Goal: Task Accomplishment & Management: Use online tool/utility

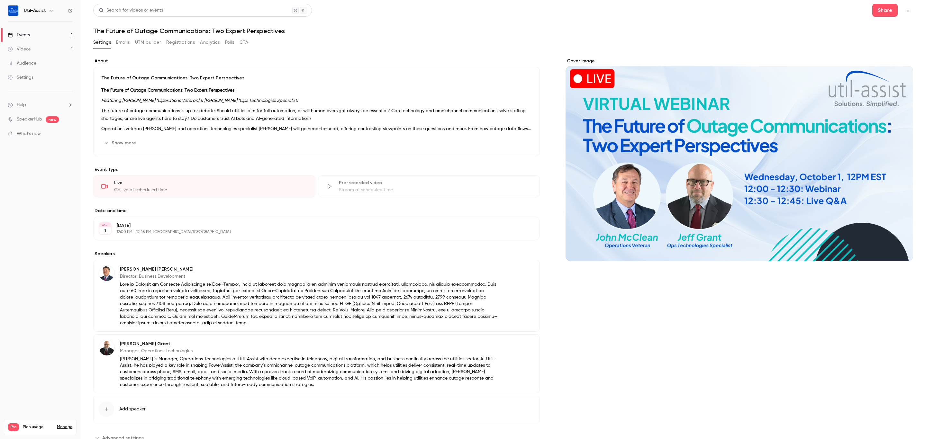
click at [156, 43] on button "UTM builder" at bounding box center [148, 42] width 26 height 10
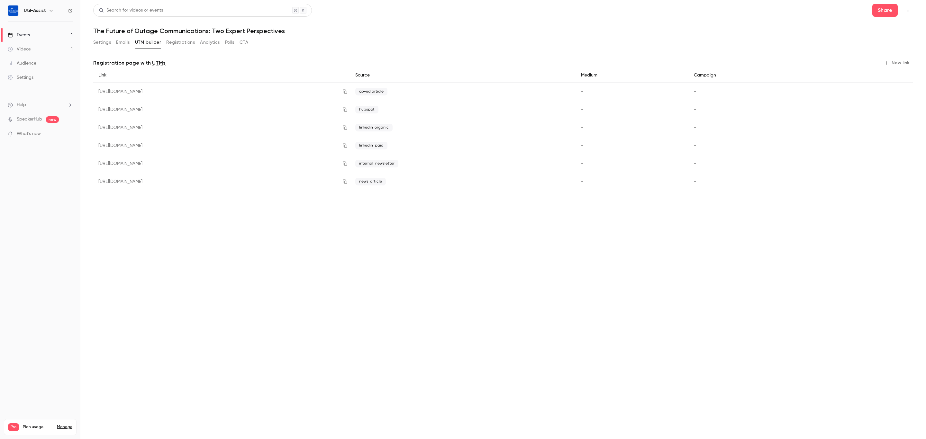
click at [889, 62] on icon "button" at bounding box center [886, 62] width 5 height 5
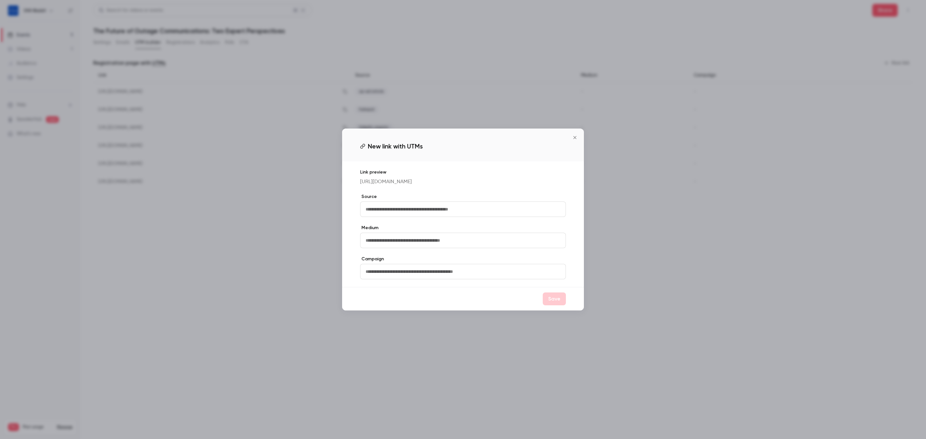
click at [459, 212] on input "text" at bounding box center [463, 209] width 206 height 15
type input "******"
click at [553, 303] on button "Save" at bounding box center [554, 299] width 23 height 13
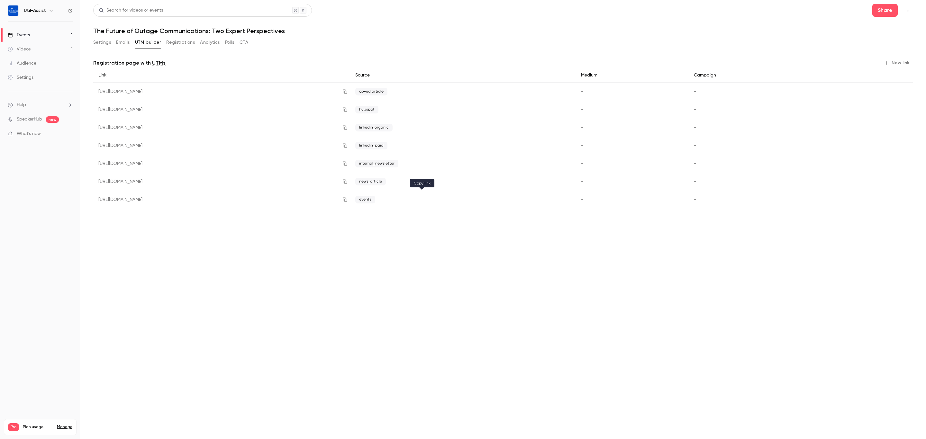
click at [350, 203] on button "button" at bounding box center [345, 200] width 10 height 10
click at [414, 282] on main "Search for videos or events Share The Future of Outage Communications: Two Expe…" at bounding box center [503, 219] width 846 height 439
drag, startPoint x: 174, startPoint y: 43, endPoint x: 174, endPoint y: 49, distance: 6.4
click at [174, 43] on button "Registrations" at bounding box center [180, 42] width 29 height 10
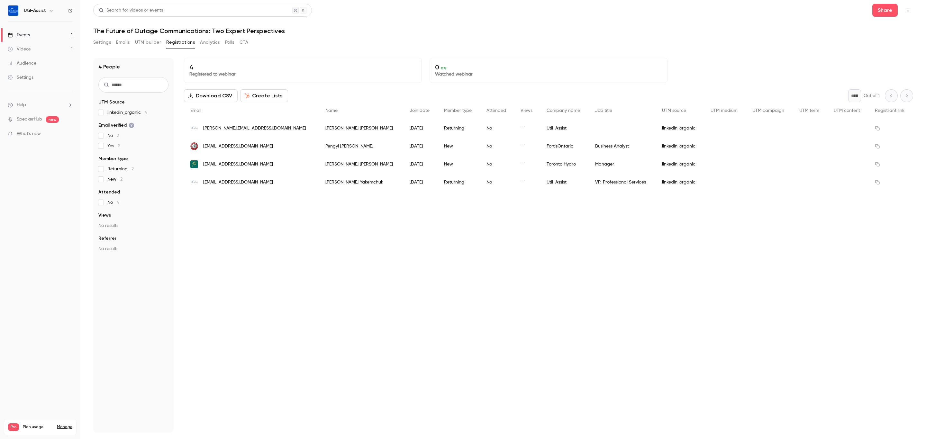
click at [329, 349] on div "4 Registered to webinar 0 0 % Watched webinar Download CSV Create Lists * Out o…" at bounding box center [548, 245] width 729 height 375
drag, startPoint x: 439, startPoint y: 320, endPoint x: 442, endPoint y: 289, distance: 31.0
click at [439, 320] on div "4 Registered to webinar 0 0 % Watched webinar Download CSV Create Lists * Out o…" at bounding box center [548, 245] width 729 height 375
drag, startPoint x: 392, startPoint y: 249, endPoint x: 444, endPoint y: 432, distance: 190.9
click at [388, 251] on div "4 Registered to webinar 0 0 % Watched webinar Download CSV Create Lists * Out o…" at bounding box center [548, 245] width 729 height 375
